Goal: Obtain resource: Download file/media

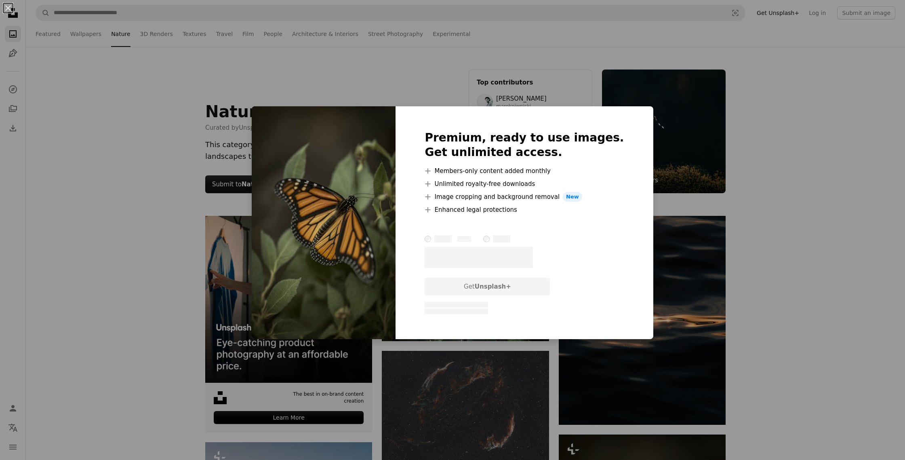
scroll to position [417, 0]
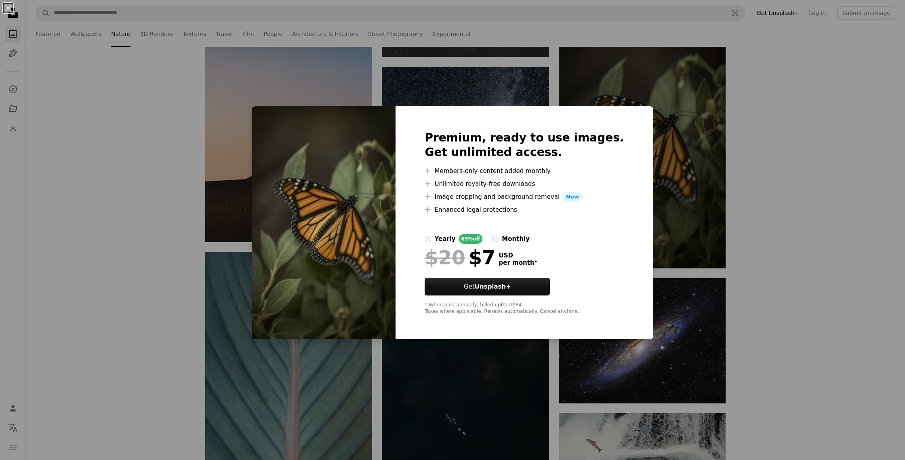
click at [643, 250] on div "An X shape Premium, ready to use images. Get unlimited access. A plus sign Memb…" at bounding box center [452, 230] width 905 height 460
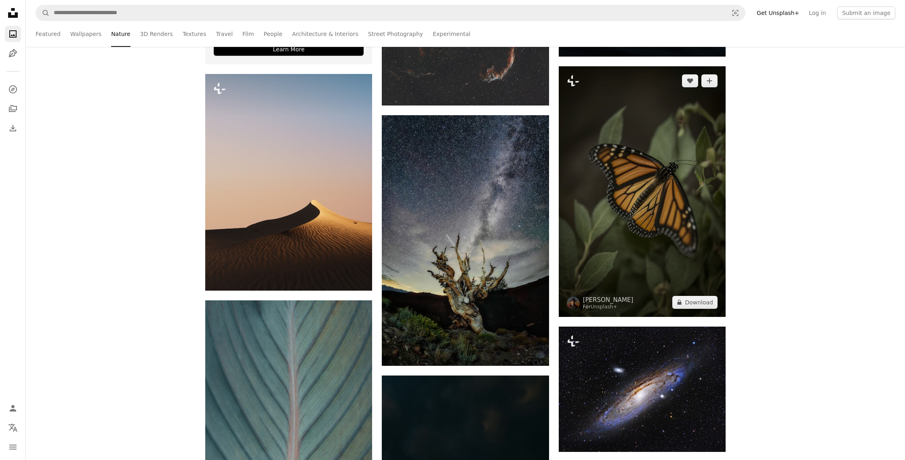
scroll to position [364, 0]
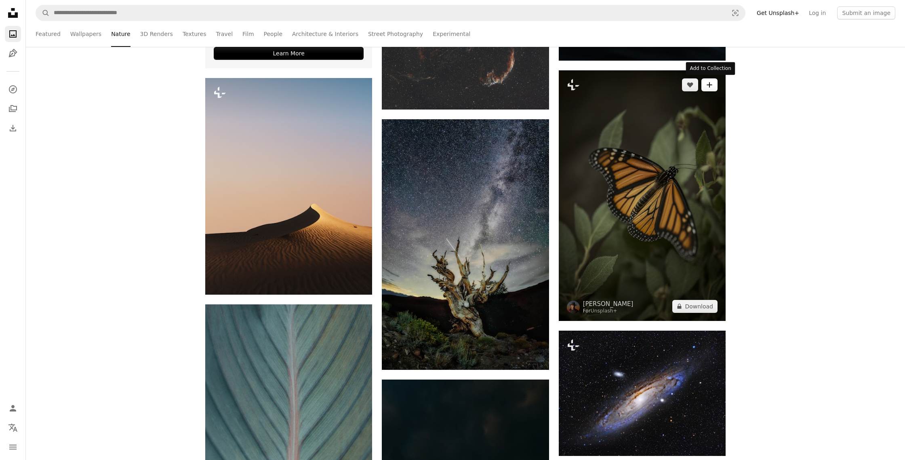
click at [703, 90] on button "A plus sign" at bounding box center [710, 84] width 16 height 13
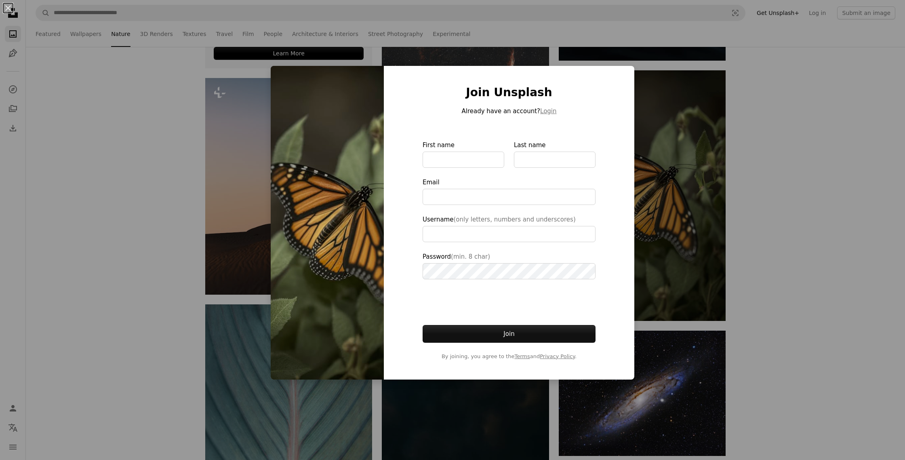
click at [700, 100] on div "An X shape Join Unsplash Already have an account? Login First name Last name Em…" at bounding box center [452, 230] width 905 height 460
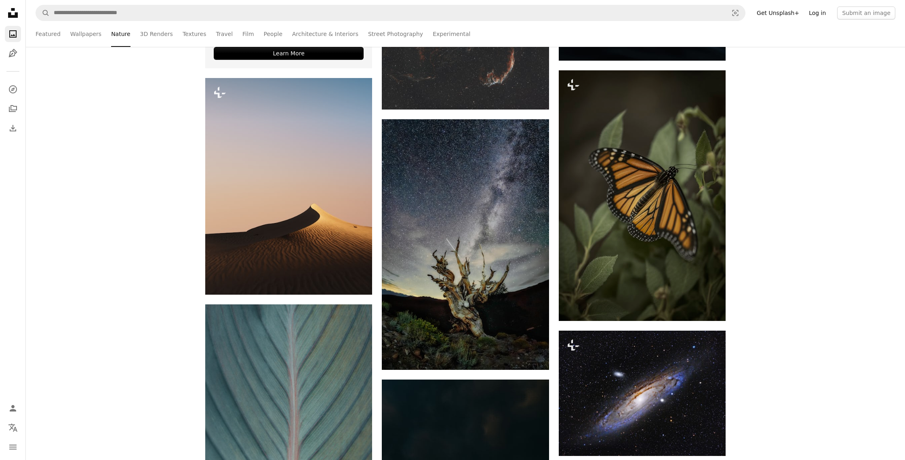
click at [828, 13] on link "Log in" at bounding box center [817, 12] width 27 height 13
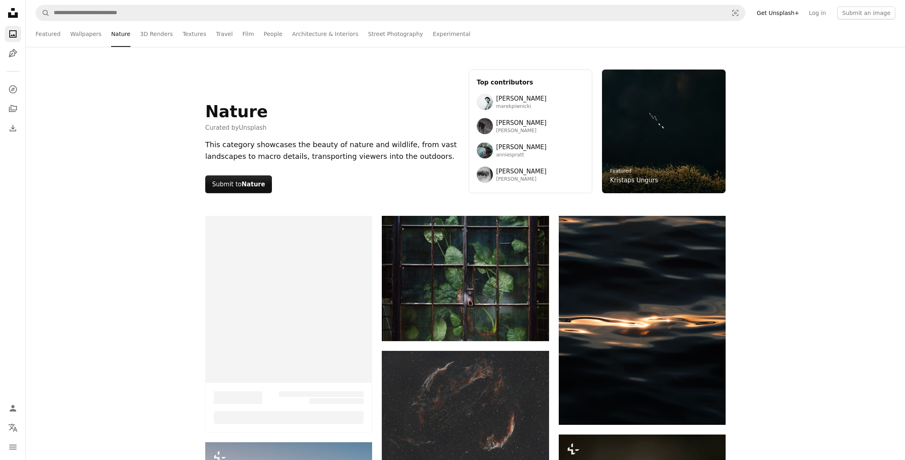
scroll to position [364, 0]
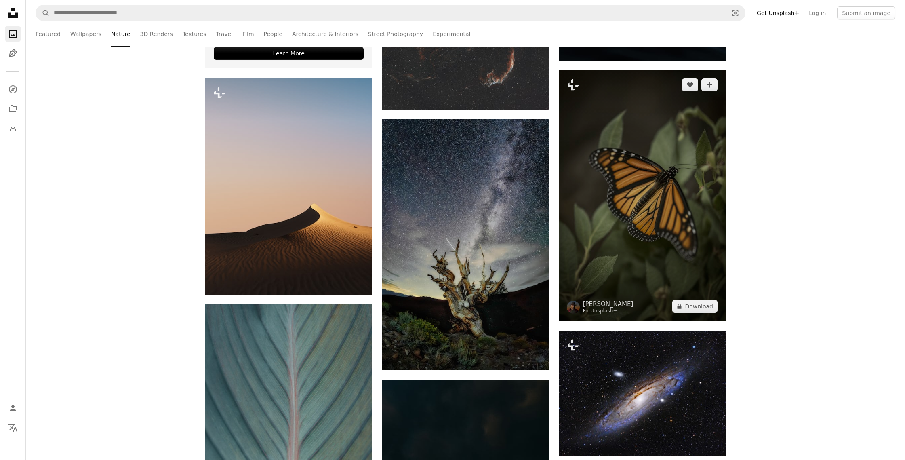
click at [682, 214] on img at bounding box center [642, 195] width 167 height 251
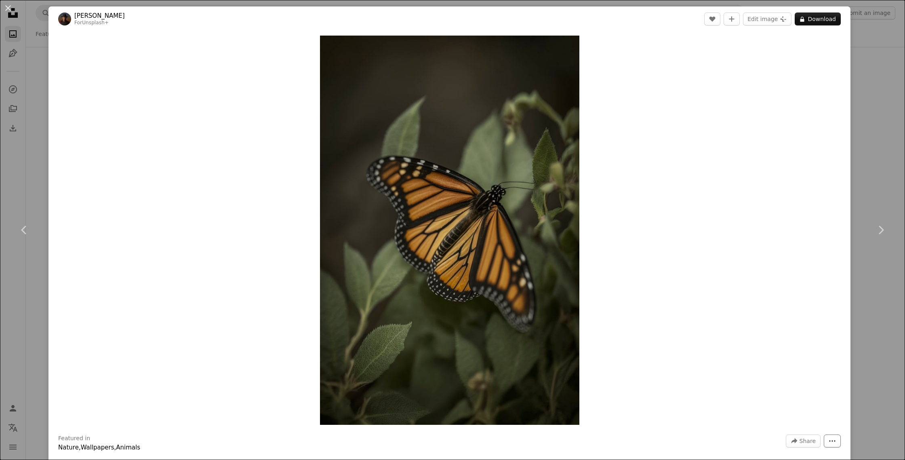
click at [836, 437] on icon "More Actions" at bounding box center [832, 440] width 7 height 7
drag, startPoint x: 771, startPoint y: 391, endPoint x: 759, endPoint y: 396, distance: 12.8
click at [833, 438] on button "More Actions" at bounding box center [832, 440] width 17 height 13
